Goal: Obtain resource: Download file/media

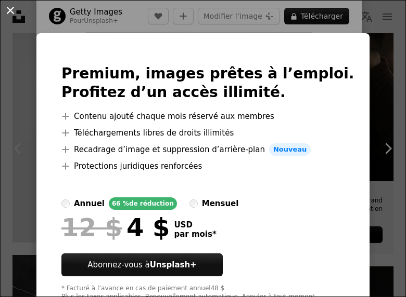
click at [16, 10] on button "An X shape" at bounding box center [10, 10] width 12 height 12
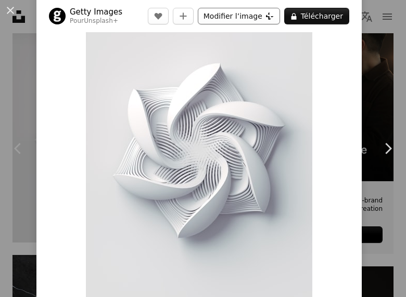
click at [261, 16] on button "Modifier l’image Plus sign for Unsplash+" at bounding box center [239, 16] width 82 height 17
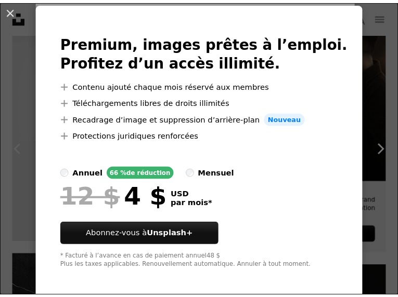
scroll to position [30, 0]
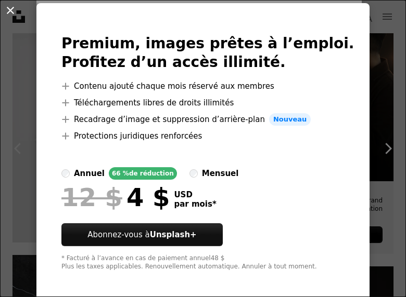
click at [11, 15] on button "An X shape" at bounding box center [10, 10] width 12 height 12
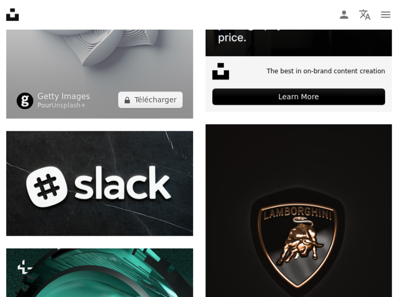
drag, startPoint x: 80, startPoint y: 100, endPoint x: 43, endPoint y: 107, distance: 38.0
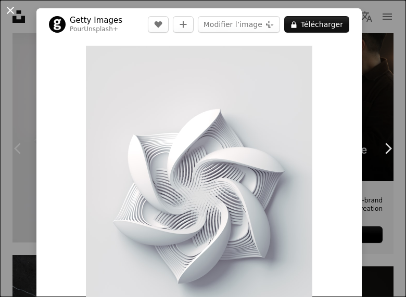
click at [10, 10] on button "An X shape" at bounding box center [10, 10] width 12 height 12
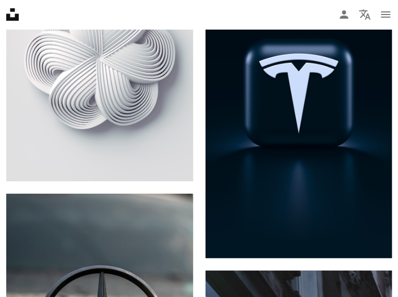
scroll to position [1129, 0]
